Goal: Task Accomplishment & Management: Manage account settings

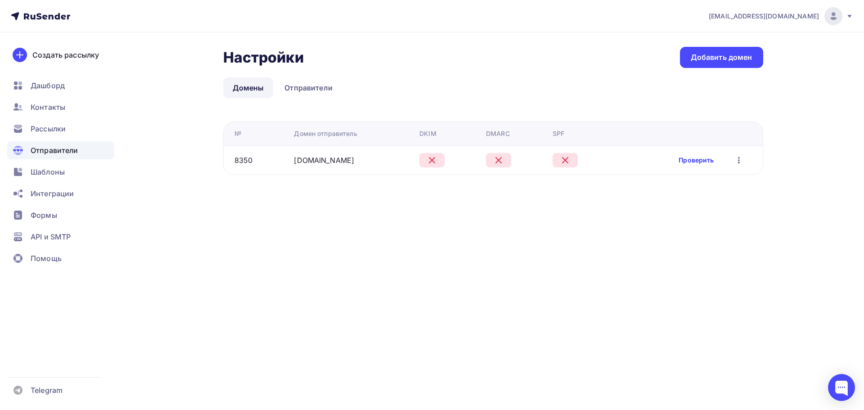
click at [695, 158] on link "Проверить" at bounding box center [695, 160] width 35 height 9
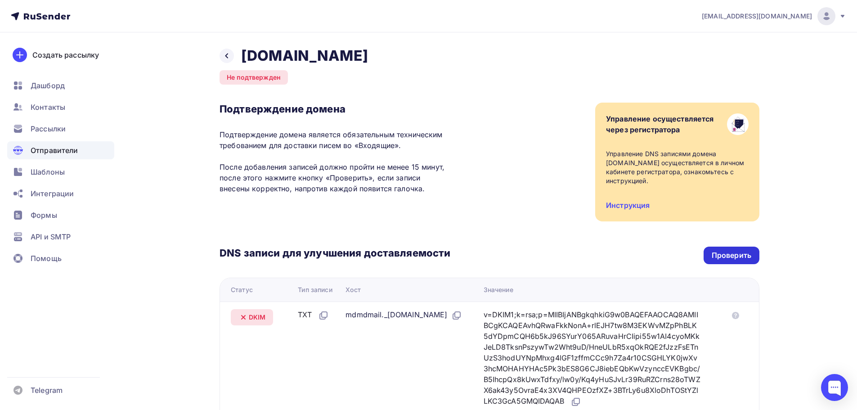
click at [730, 262] on div "Проверить" at bounding box center [731, 255] width 56 height 18
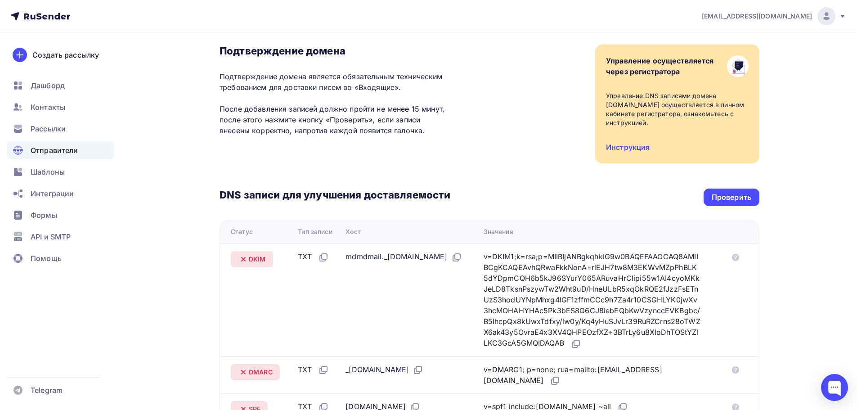
scroll to position [180, 0]
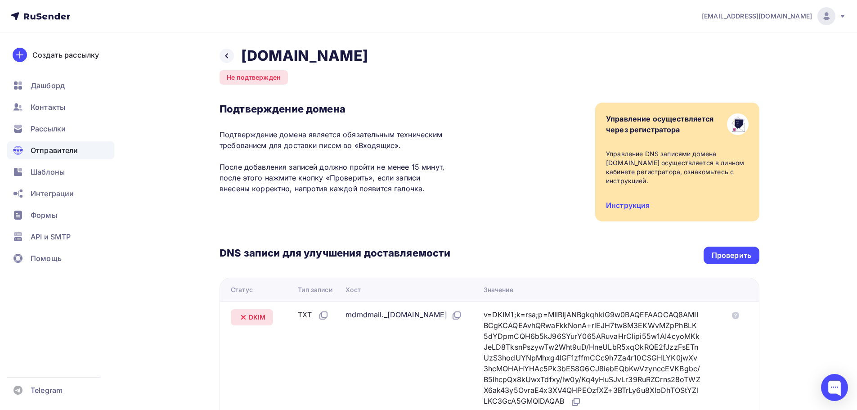
click at [729, 267] on div "DNS записи для улучшения доставляемости Проверить Статус Тип записи Хост Значен…" at bounding box center [489, 351] width 540 height 261
click at [724, 261] on div "Проверить" at bounding box center [731, 255] width 56 height 18
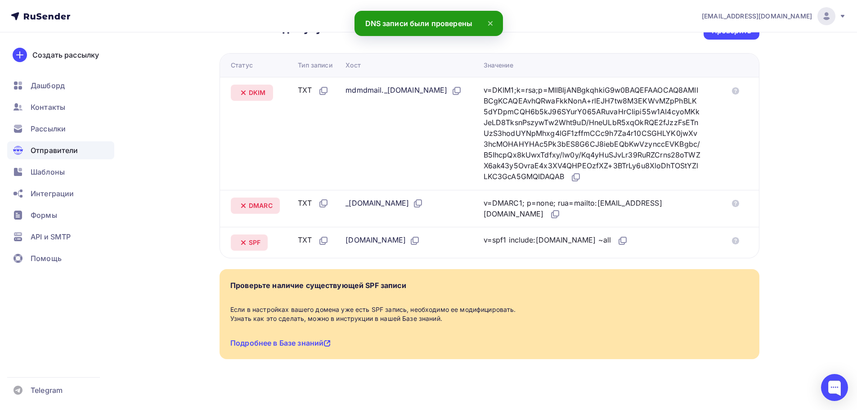
scroll to position [225, 0]
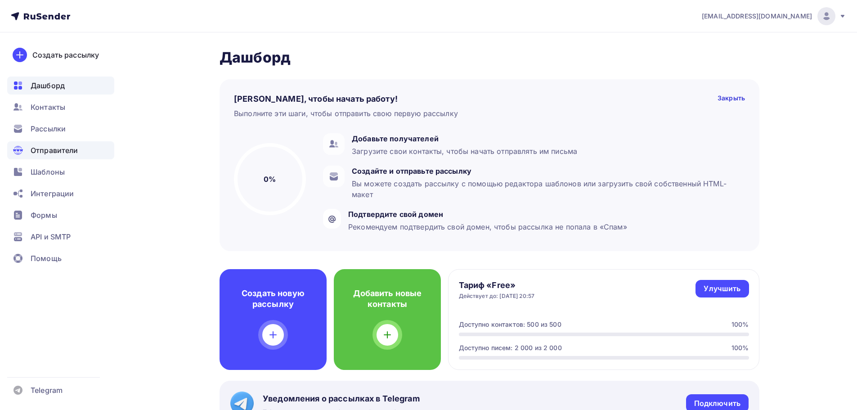
click at [61, 150] on span "Отправители" at bounding box center [55, 150] width 48 height 11
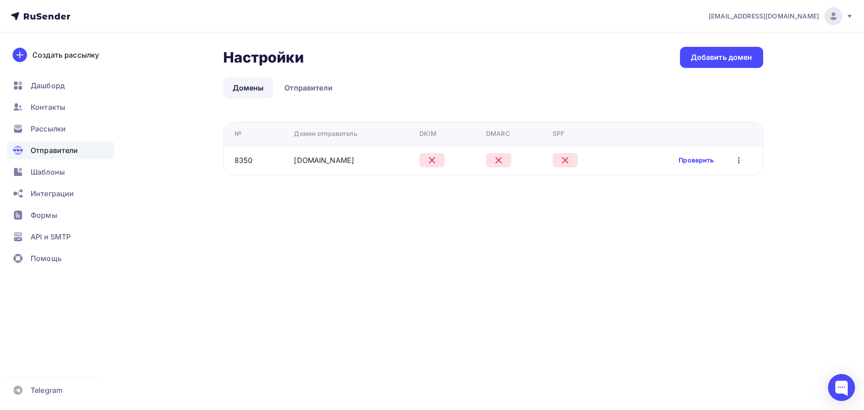
click at [712, 161] on link "Проверить" at bounding box center [695, 160] width 35 height 9
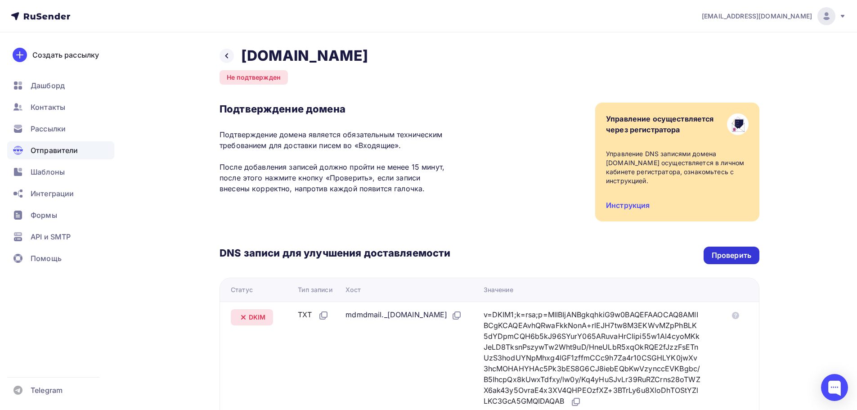
click at [739, 257] on div "Проверить" at bounding box center [732, 255] width 40 height 10
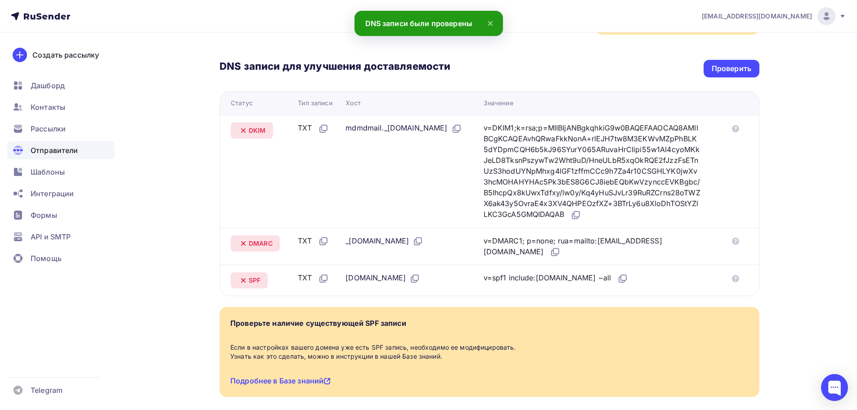
scroll to position [225, 0]
